Goal: Task Accomplishment & Management: Complete application form

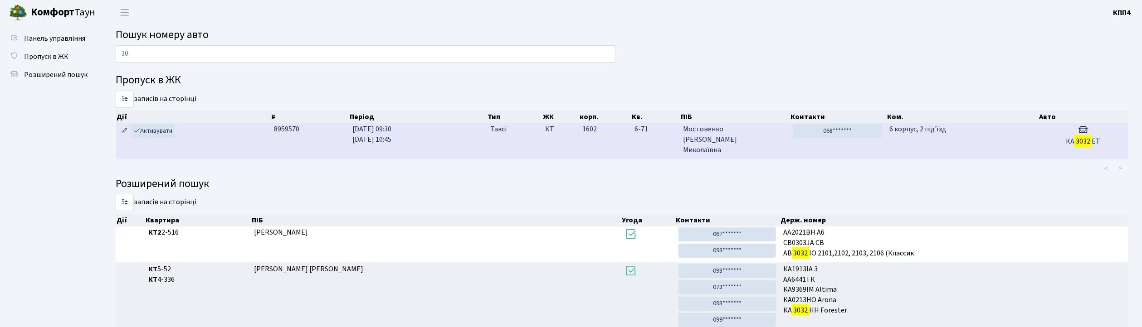
type input "3"
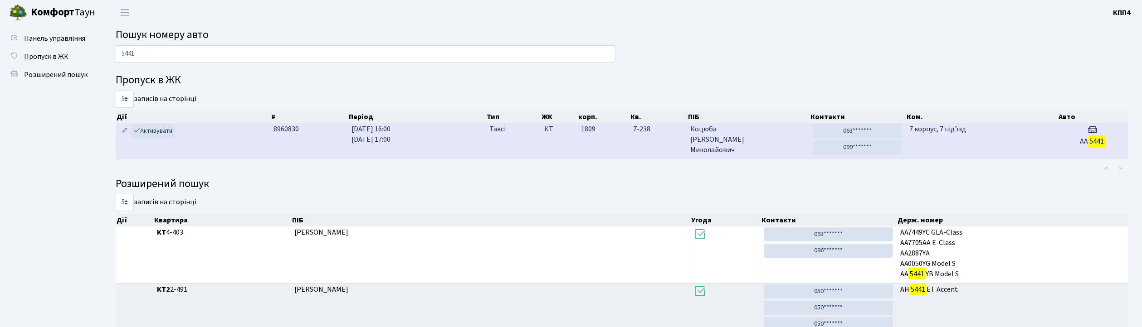
type input "5441"
click at [1030, 131] on td "7 корпус, 7 під'їзд" at bounding box center [980, 141] width 151 height 36
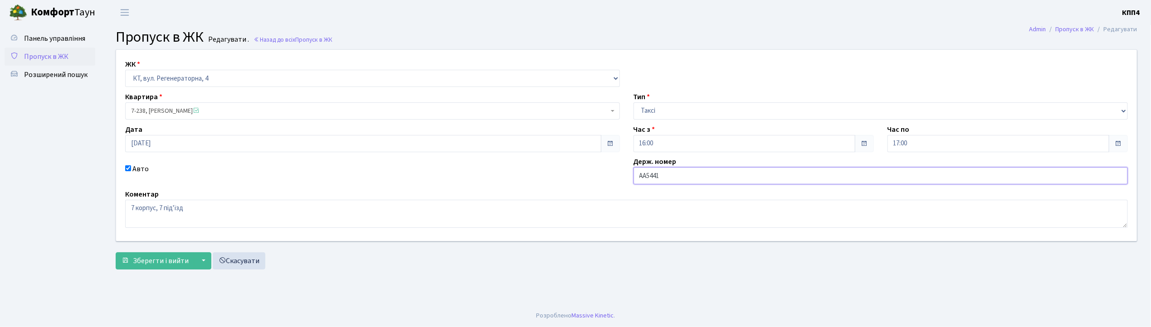
click at [672, 175] on input "АА5441" at bounding box center [880, 175] width 495 height 17
type input "АА5441YC"
click at [73, 242] on ul "Панель управління Пропуск в ЖК Розширений пошук" at bounding box center [50, 164] width 91 height 271
click at [162, 267] on button "Зберегти і вийти" at bounding box center [155, 261] width 79 height 17
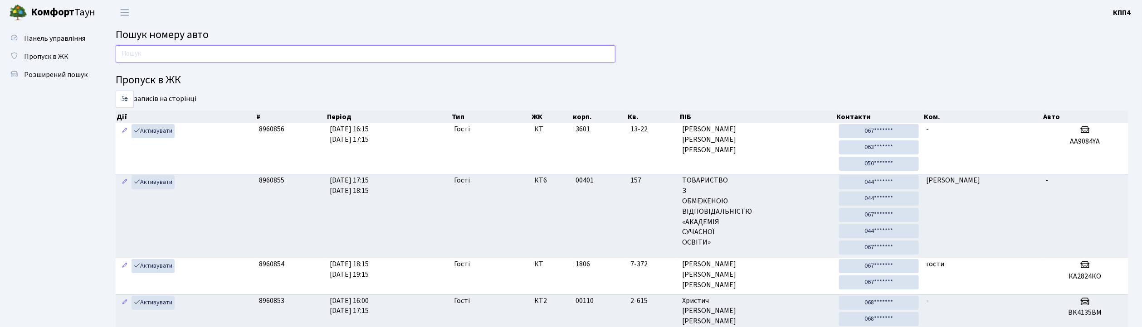
click at [135, 53] on input "text" at bounding box center [366, 53] width 500 height 17
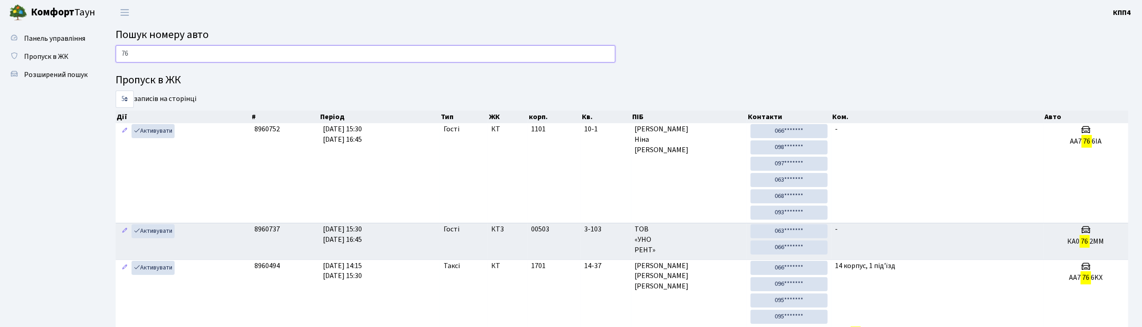
type input "7"
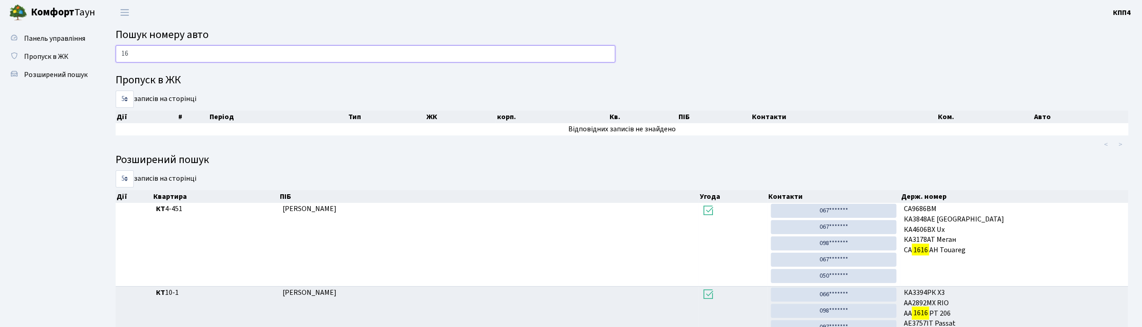
type input "1"
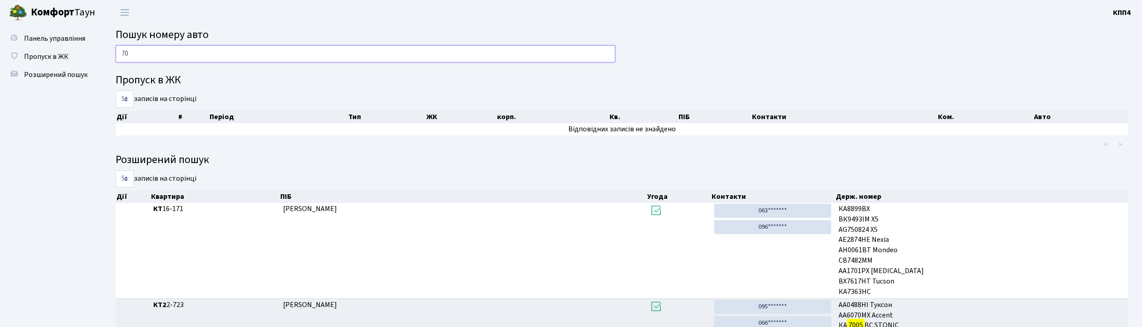
type input "7"
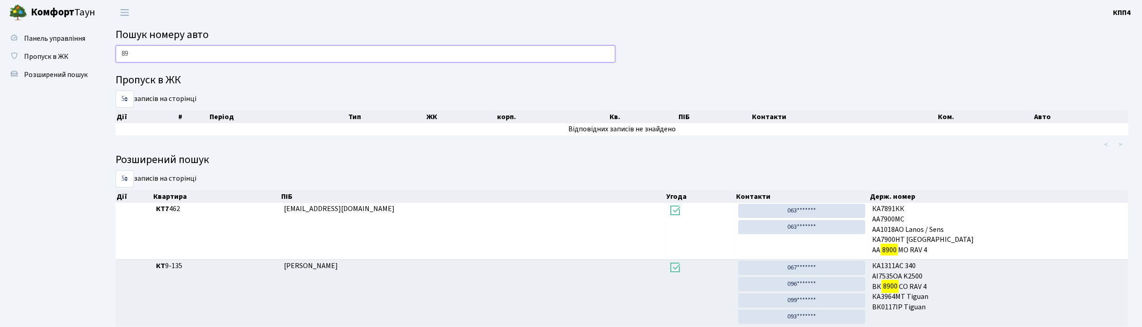
type input "8"
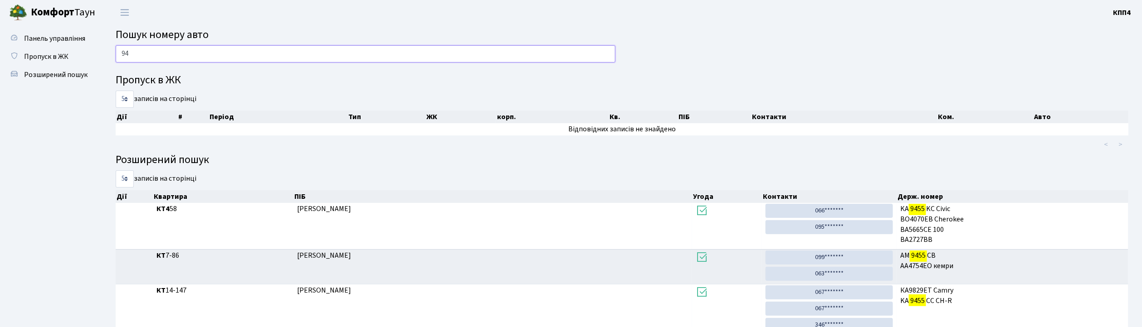
type input "9"
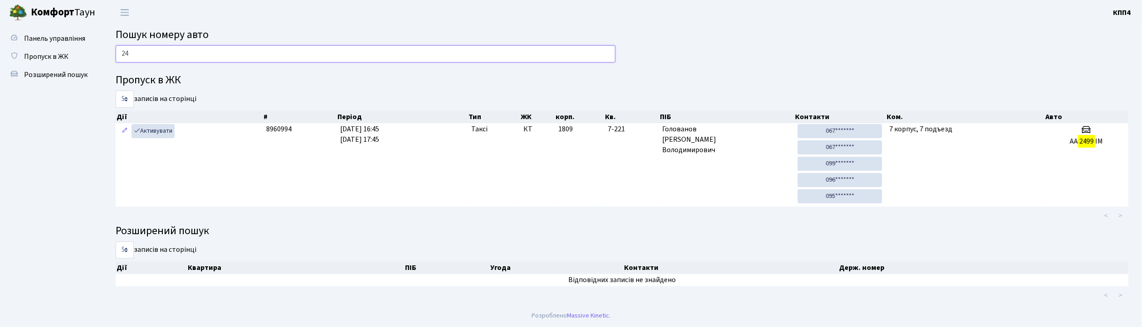
type input "2"
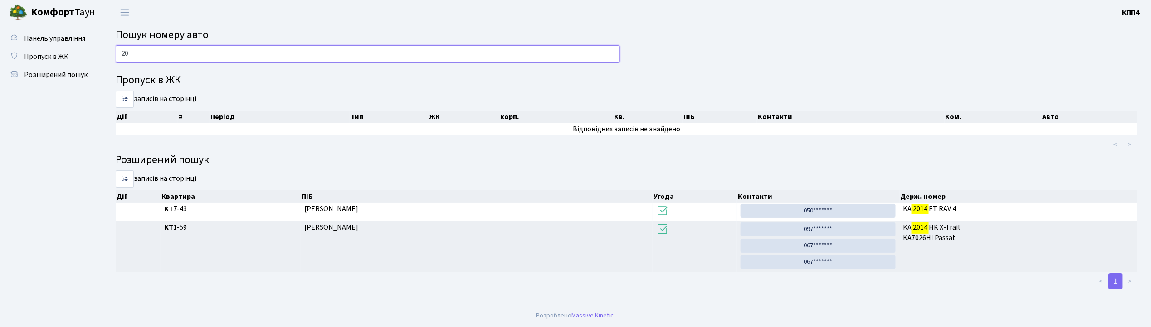
type input "2"
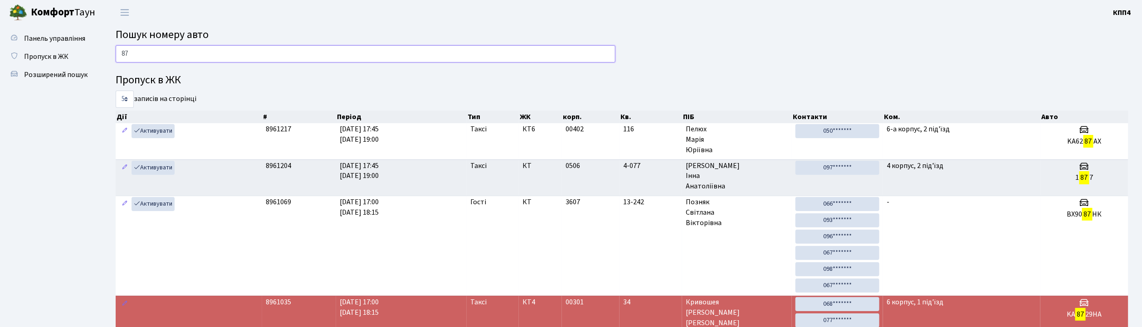
type input "8"
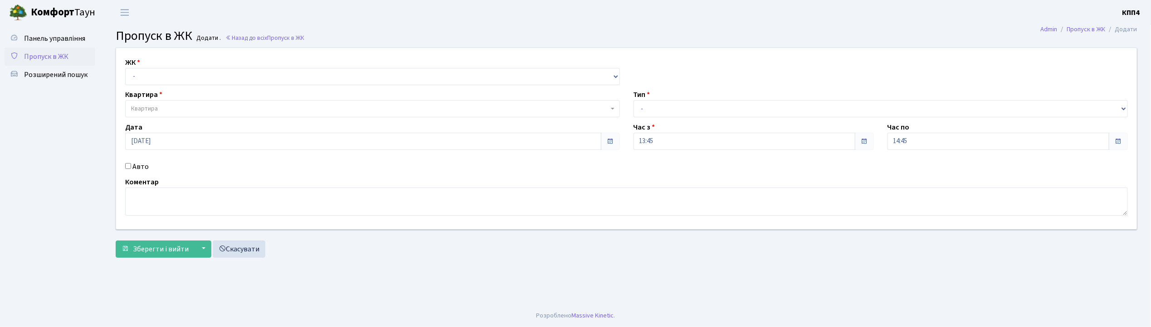
click at [129, 164] on input "Авто" at bounding box center [128, 166] width 6 height 6
checkbox input "true"
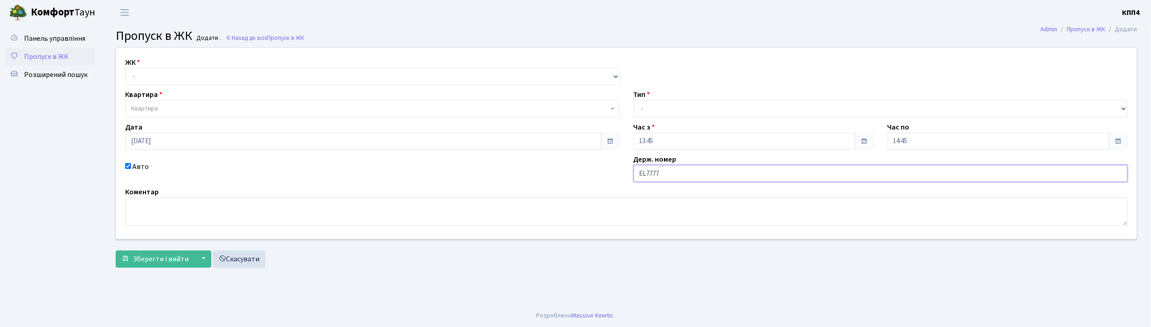
type input "EL7777"
click at [138, 73] on select "- КТ, вул. Регенераторна, 4 КТ2, просп. [STREET_ADDRESS] [STREET_ADDRESS] [PERS…" at bounding box center [372, 76] width 495 height 17
select select "271"
click at [125, 68] on select "- КТ, вул. Регенераторна, 4 КТ2, просп. [STREET_ADDRESS] [STREET_ADDRESS] [PERS…" at bounding box center [372, 76] width 495 height 17
select select
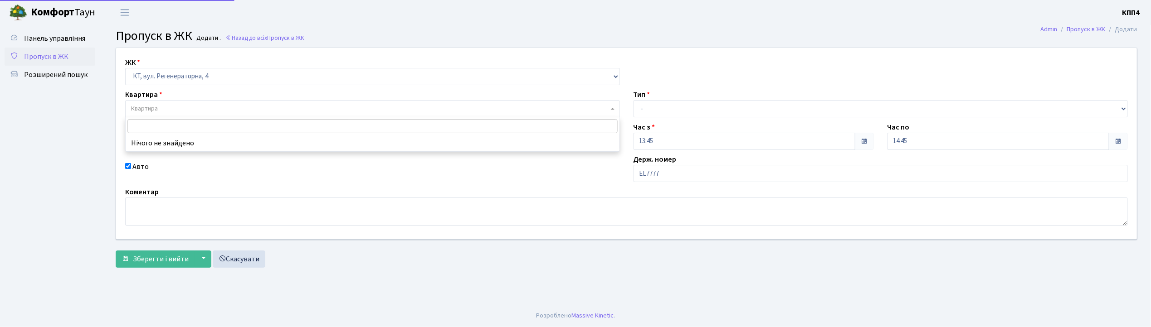
click at [152, 104] on span "Квартира" at bounding box center [144, 108] width 27 height 9
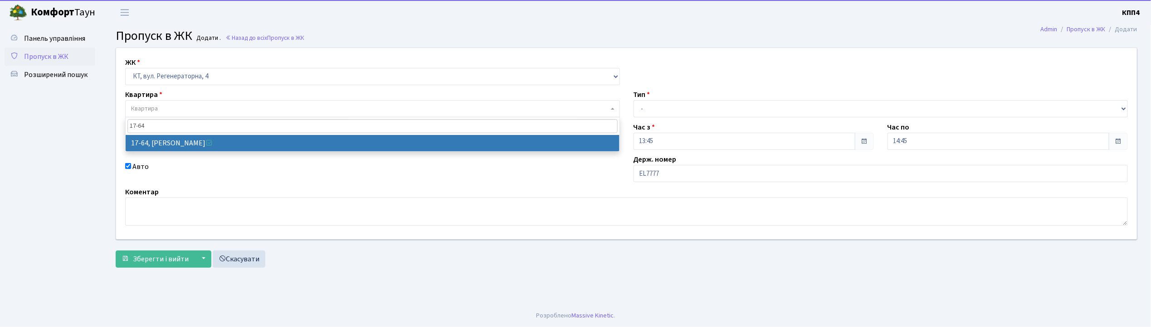
type input "17-64"
select select "9018"
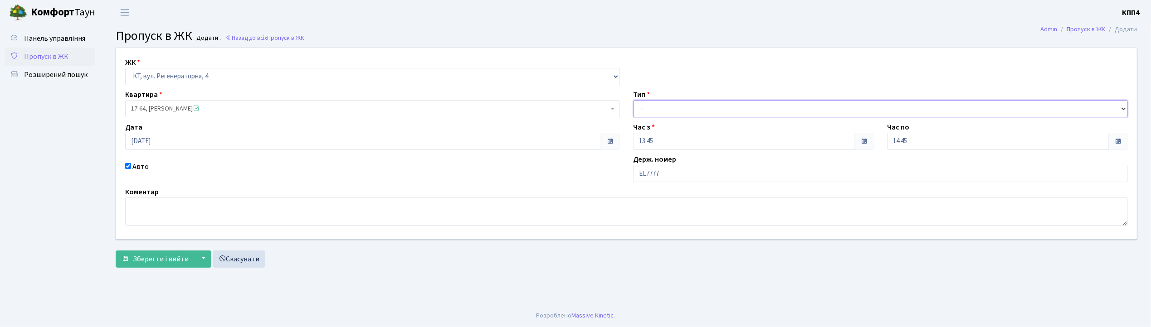
click at [666, 107] on select "- Доставка Таксі Гості Сервіс" at bounding box center [880, 108] width 495 height 17
select select "2"
click at [633, 100] on select "- Доставка Таксі Гості Сервіс" at bounding box center [880, 108] width 495 height 17
click at [174, 262] on span "Зберегти і вийти" at bounding box center [161, 259] width 56 height 10
